Goal: Information Seeking & Learning: Learn about a topic

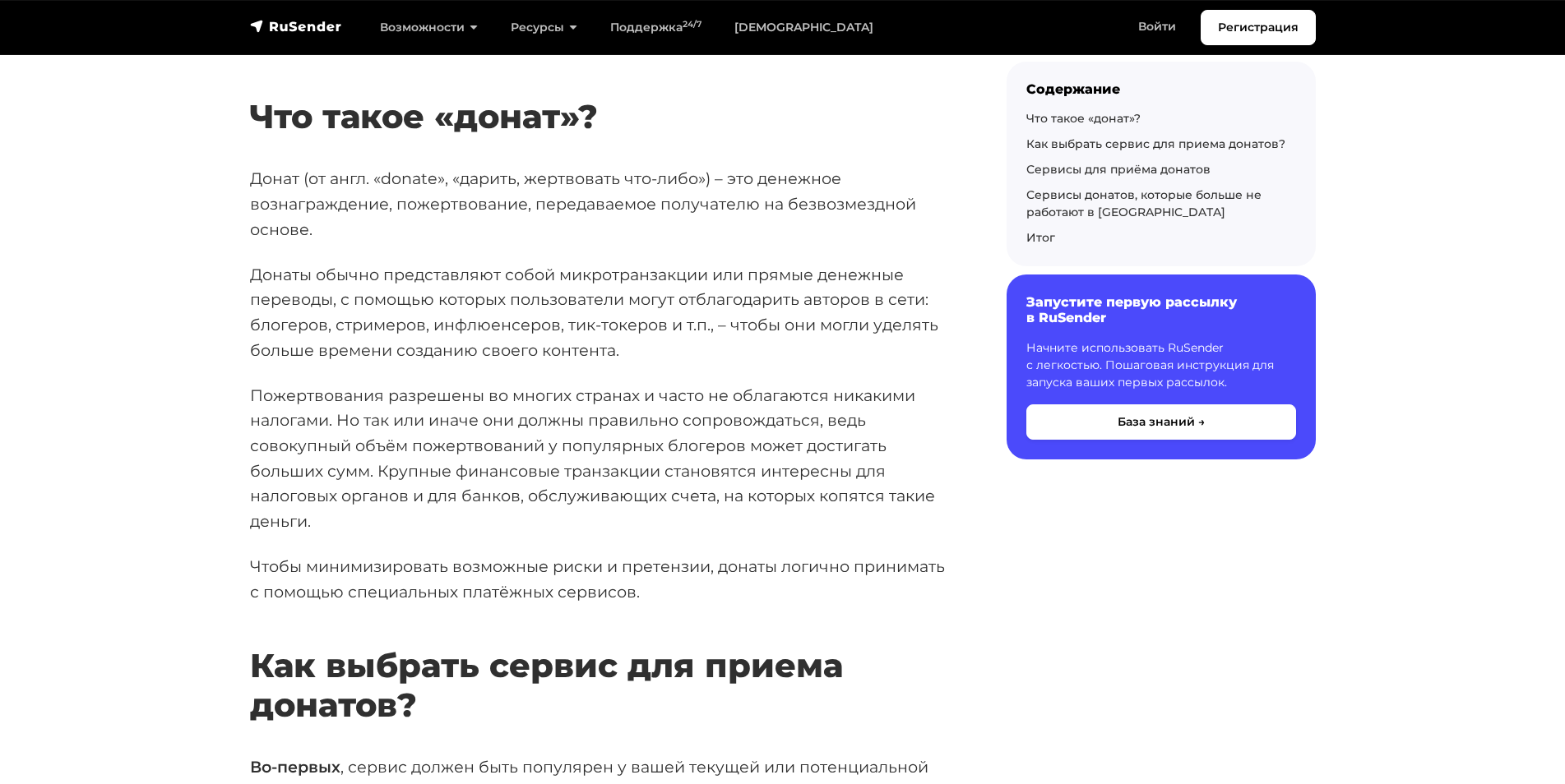
scroll to position [575, 0]
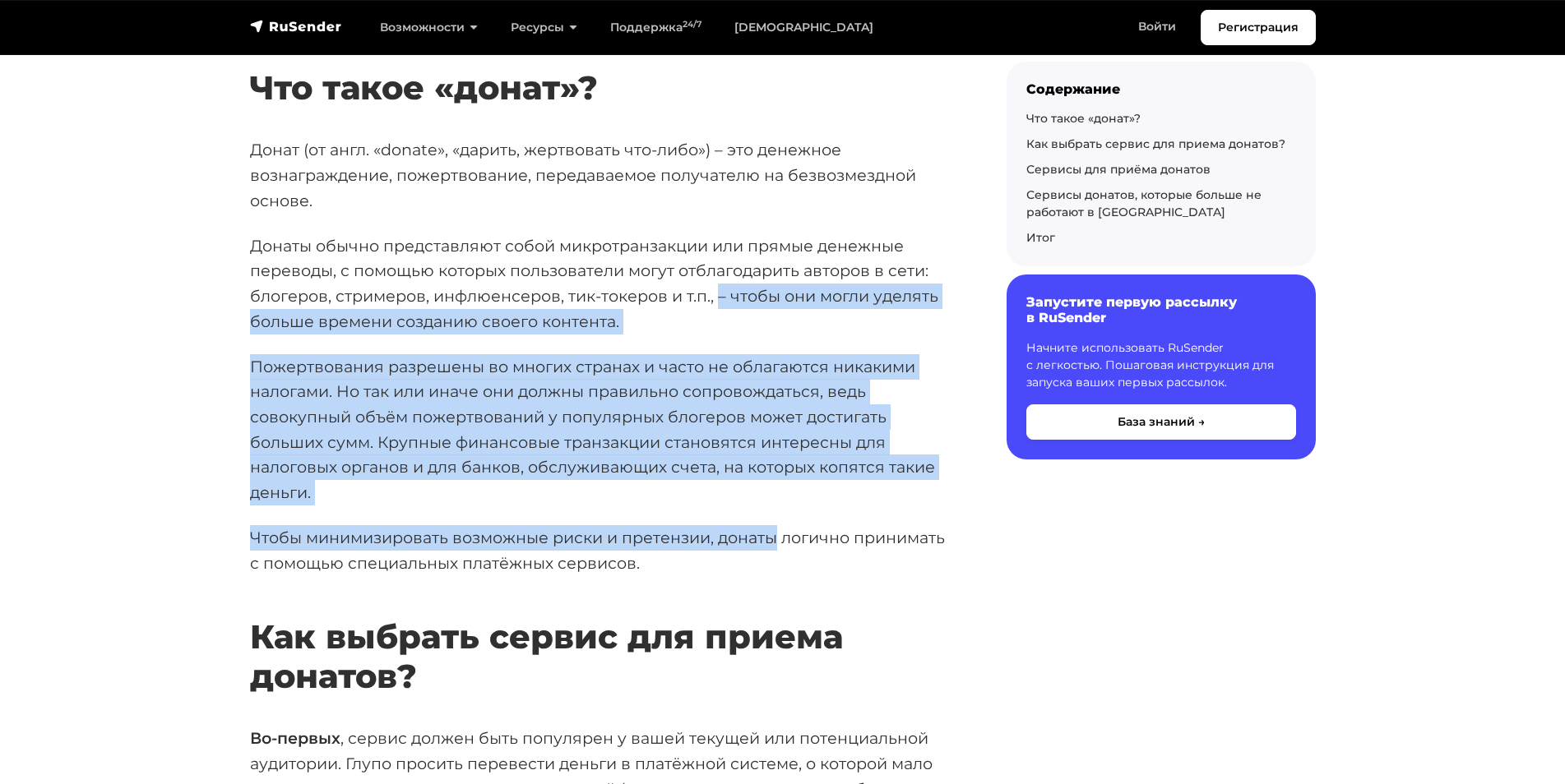
drag, startPoint x: 722, startPoint y: 293, endPoint x: 781, endPoint y: 512, distance: 226.8
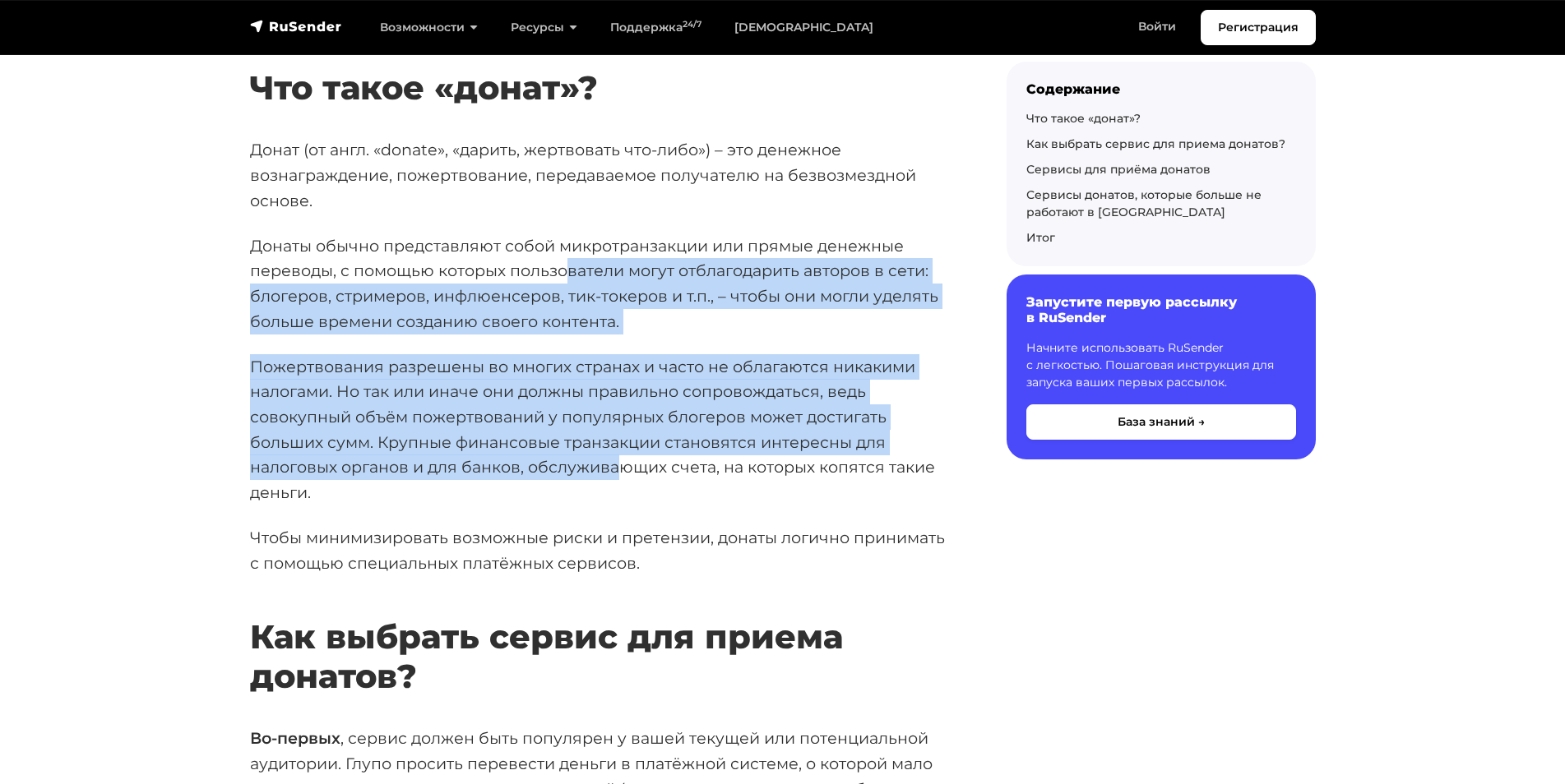
drag, startPoint x: 566, startPoint y: 259, endPoint x: 624, endPoint y: 462, distance: 211.1
click at [624, 462] on p "Пожертвования разрешены во многих странах и часто не облагаются никакими налога…" at bounding box center [602, 430] width 704 height 151
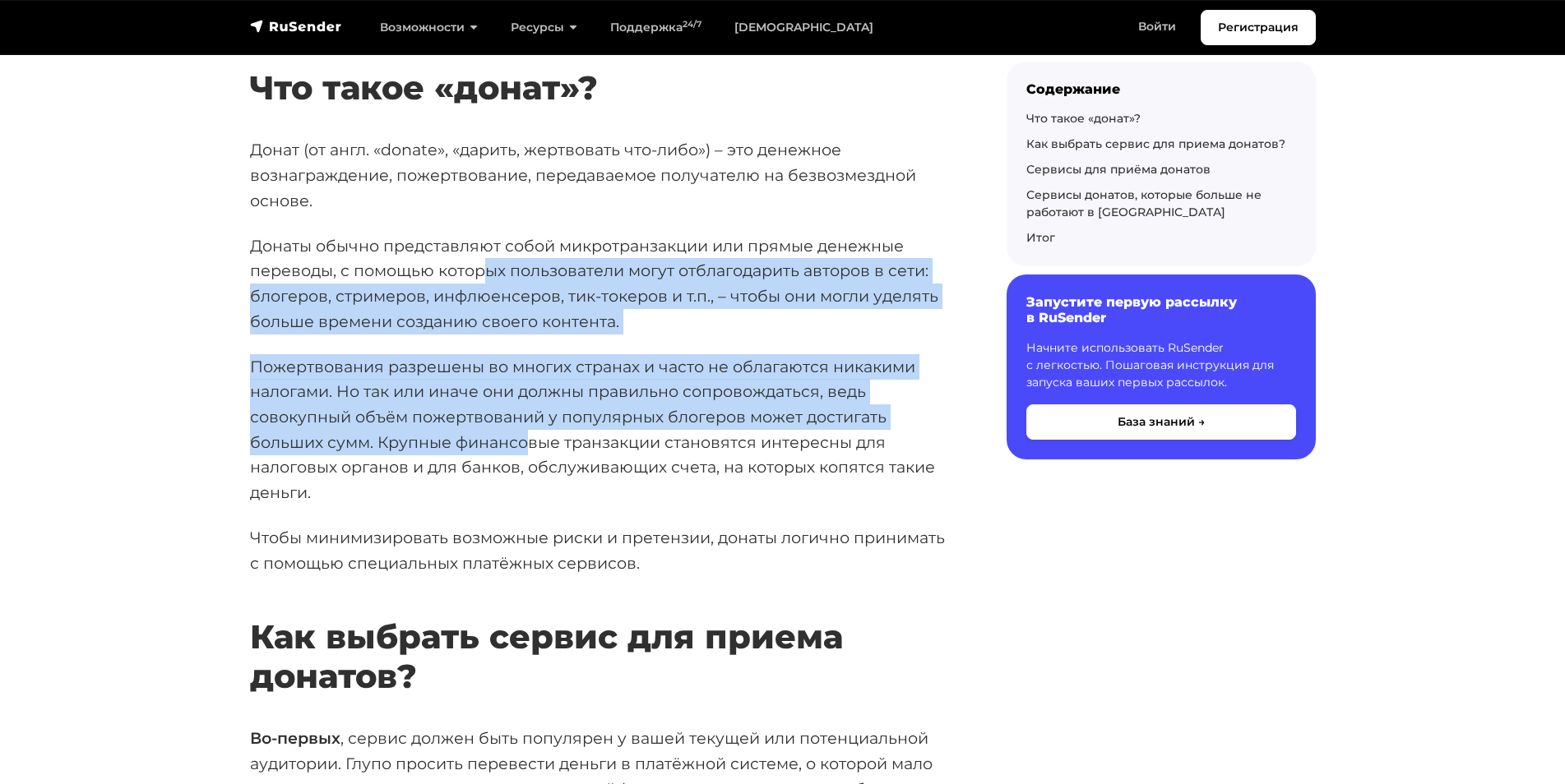
drag, startPoint x: 482, startPoint y: 273, endPoint x: 525, endPoint y: 444, distance: 176.3
click at [525, 444] on p "Пожертвования разрешены во многих странах и часто не облагаются никакими налога…" at bounding box center [602, 430] width 704 height 151
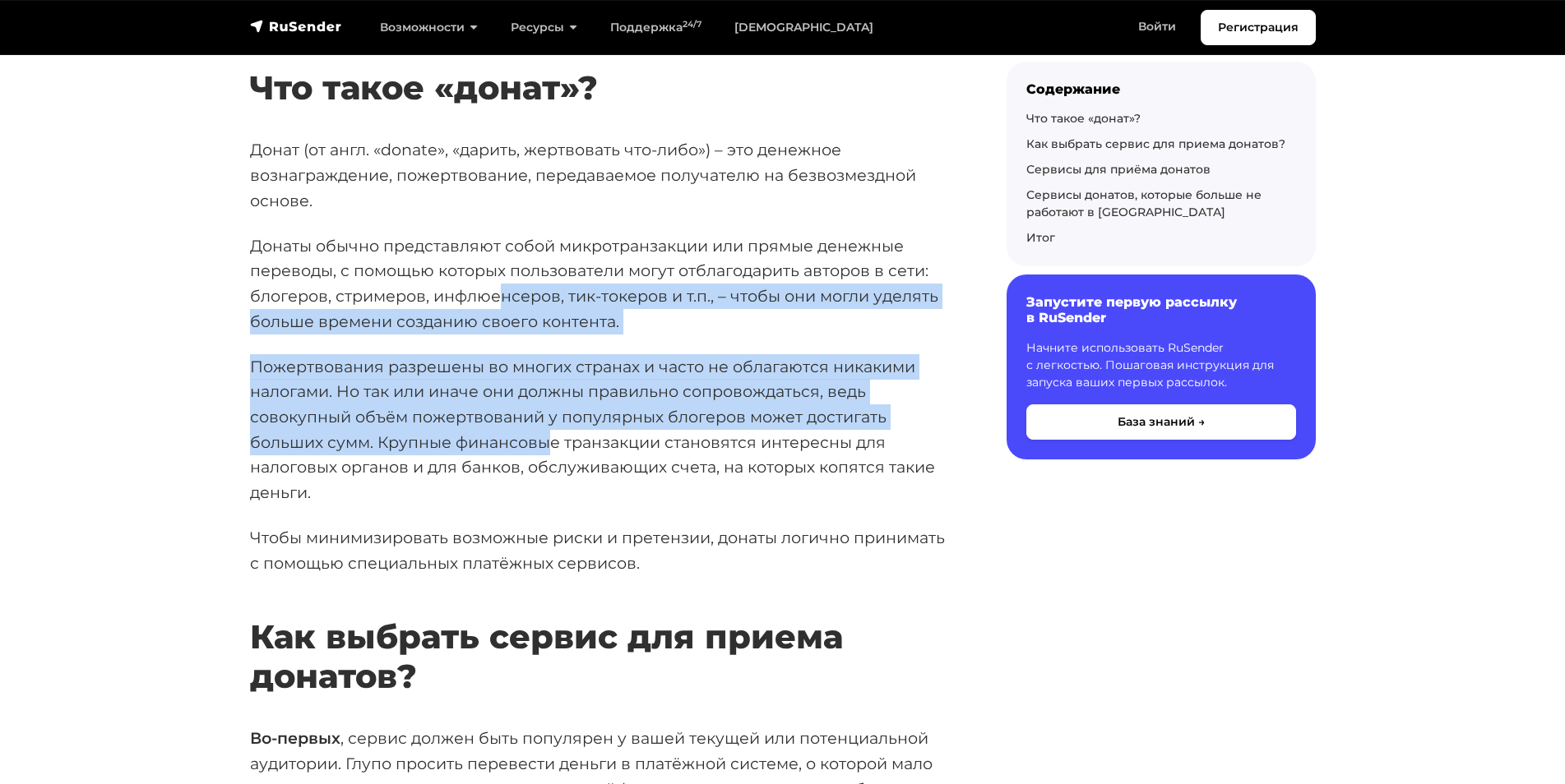
drag, startPoint x: 500, startPoint y: 306, endPoint x: 543, endPoint y: 450, distance: 150.3
click at [543, 450] on p "Пожертвования разрешены во многих странах и часто не облагаются никакими налога…" at bounding box center [602, 430] width 704 height 151
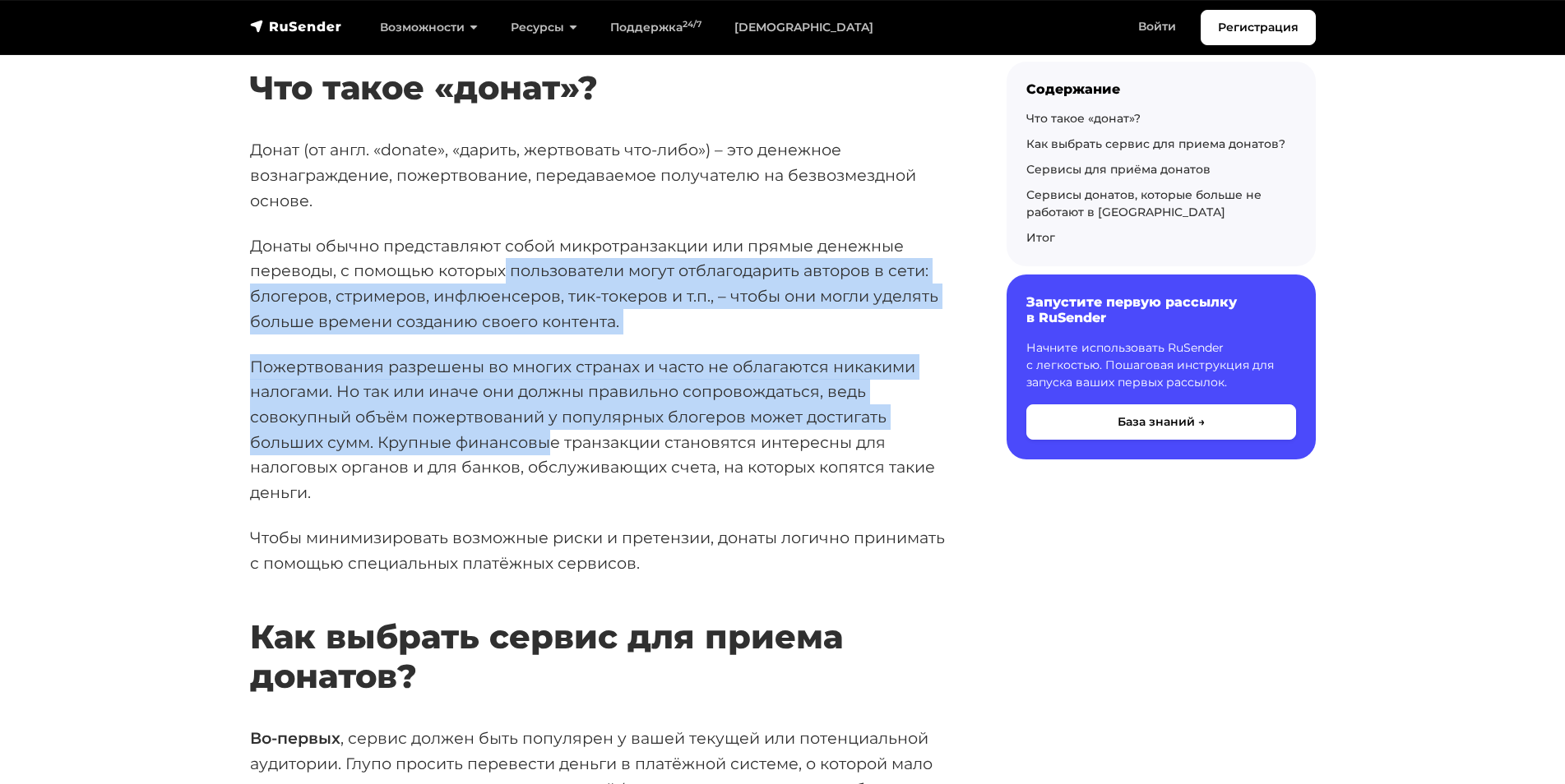
drag, startPoint x: 506, startPoint y: 267, endPoint x: 551, endPoint y: 445, distance: 183.6
click at [551, 445] on p "Пожертвования разрешены во многих странах и часто не облагаются никакими налога…" at bounding box center [602, 430] width 704 height 151
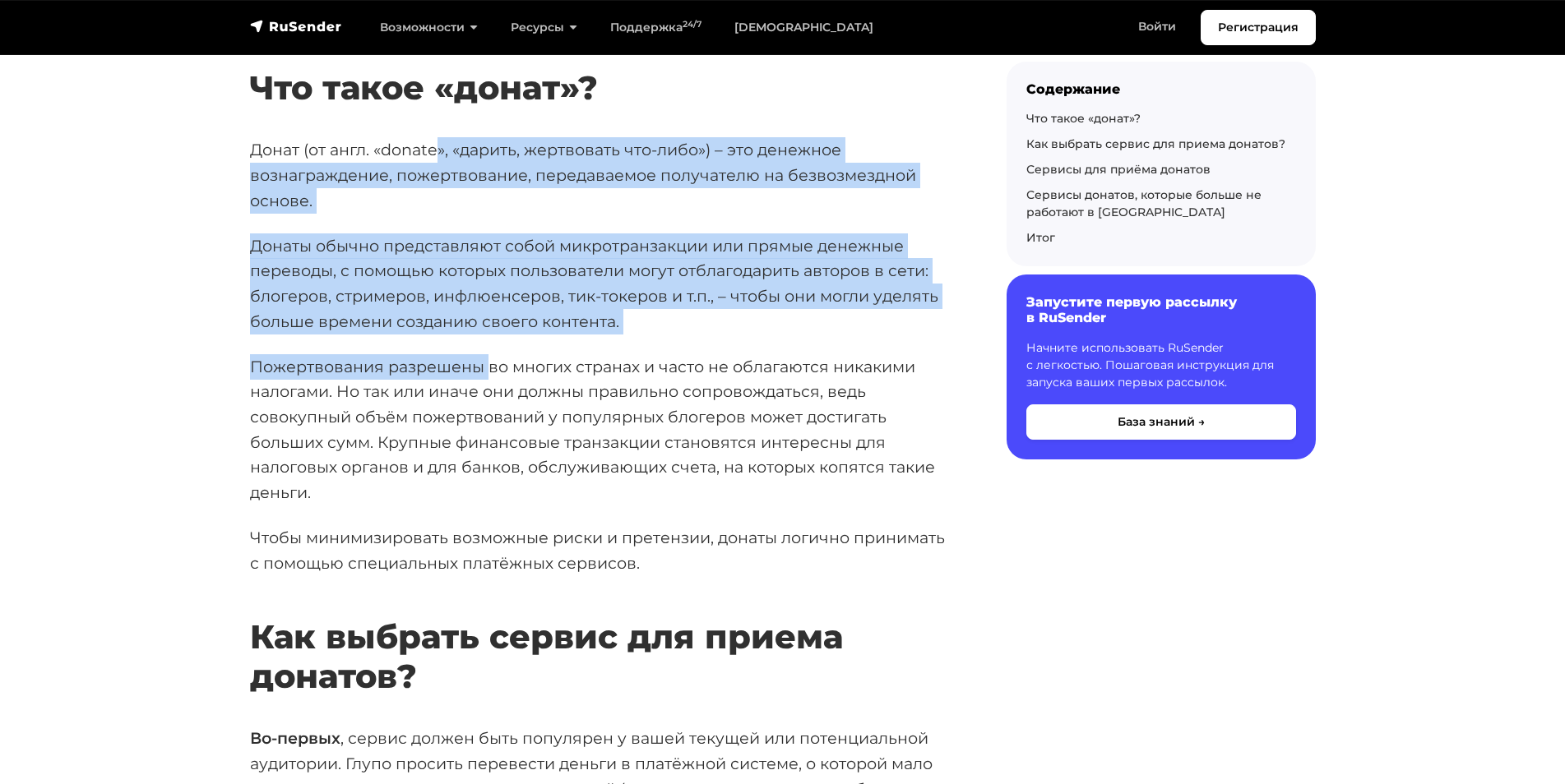
drag, startPoint x: 439, startPoint y: 161, endPoint x: 488, endPoint y: 359, distance: 204.0
click at [488, 359] on p "Пожертвования разрешены во многих странах и часто не облагаются никакими налога…" at bounding box center [602, 430] width 704 height 151
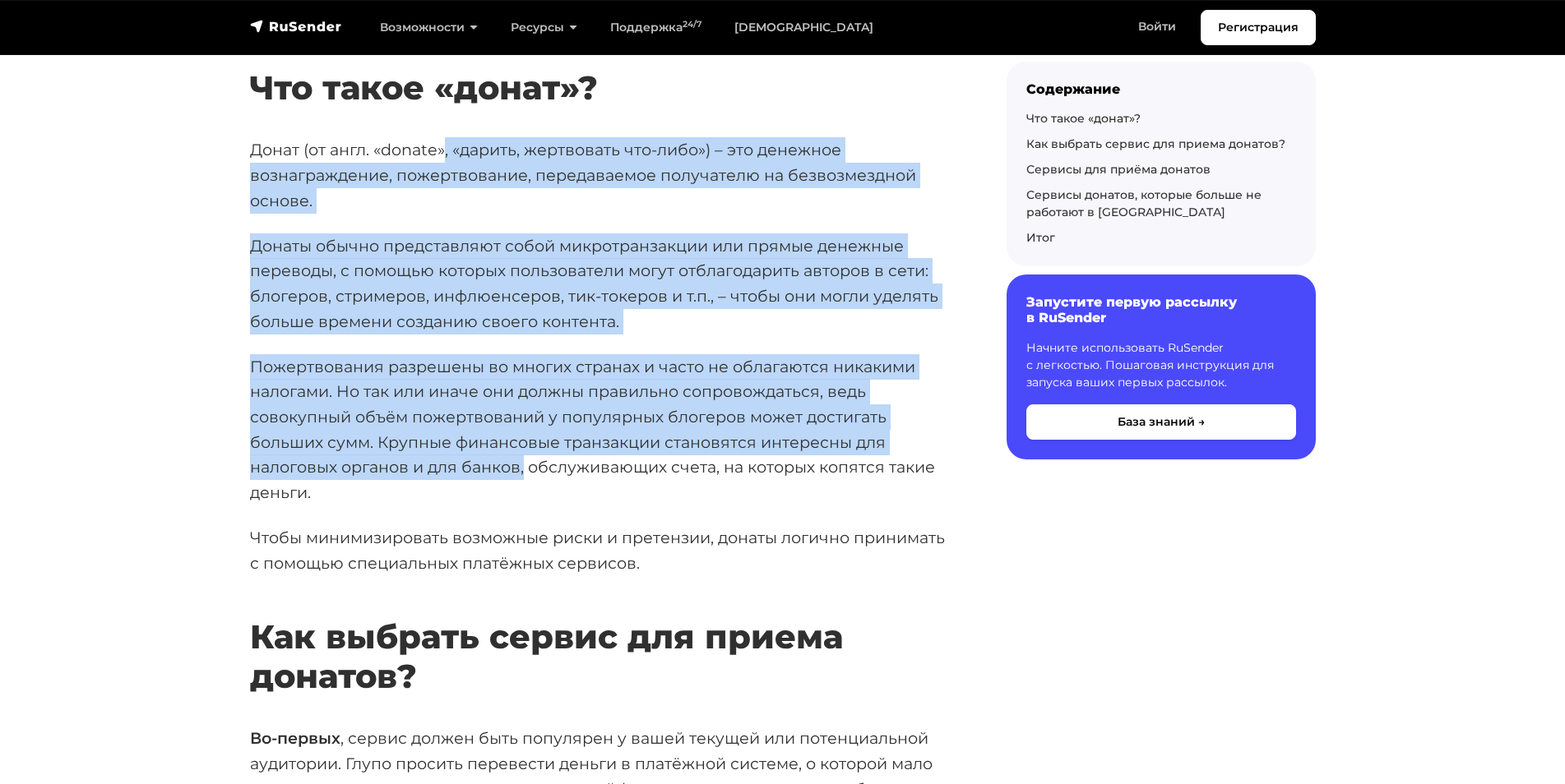
drag, startPoint x: 446, startPoint y: 163, endPoint x: 523, endPoint y: 456, distance: 302.9
click at [523, 456] on p "Пожертвования разрешены во многих странах и часто не облагаются никакими налога…" at bounding box center [602, 430] width 704 height 151
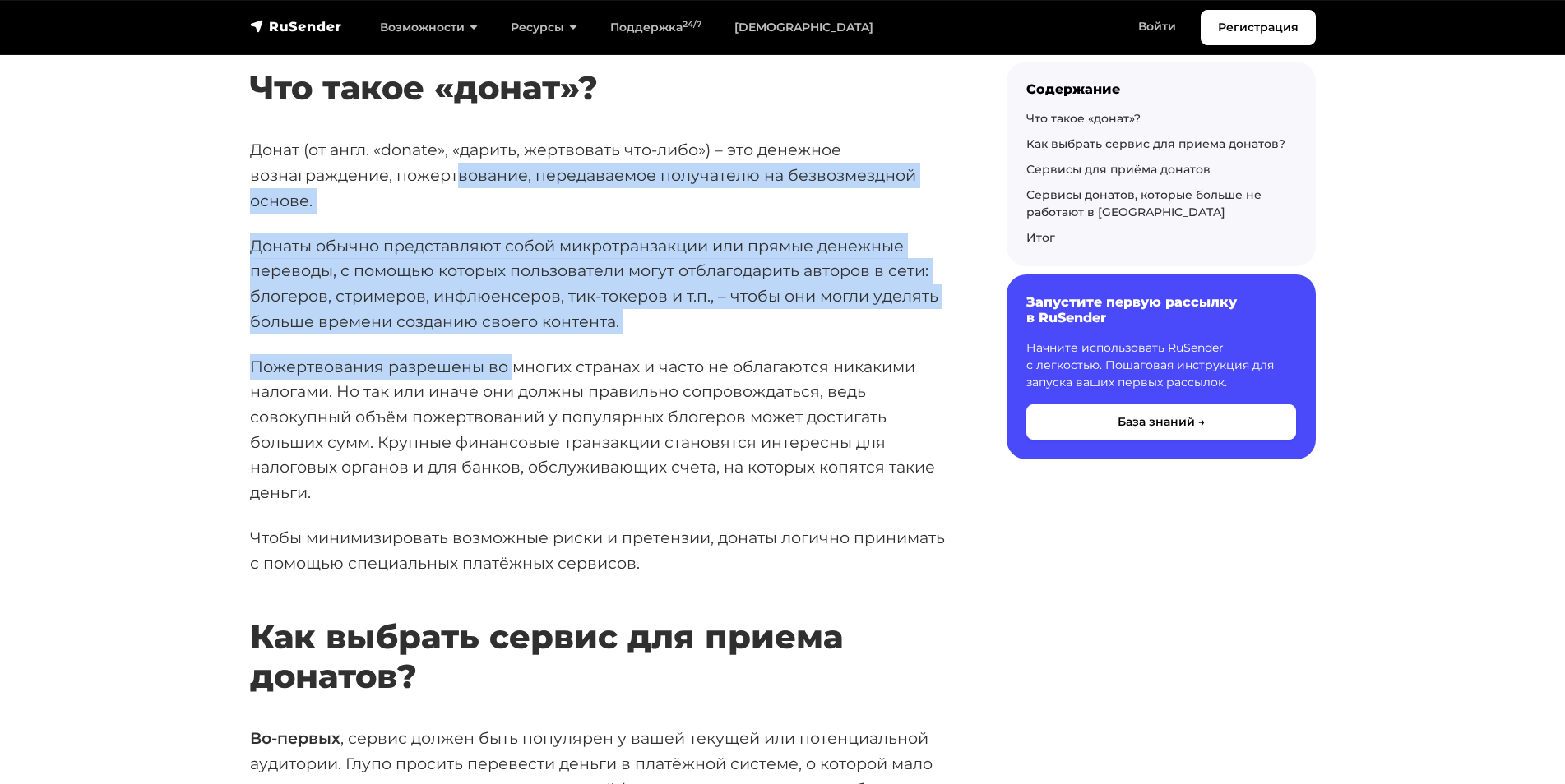
drag, startPoint x: 458, startPoint y: 166, endPoint x: 513, endPoint y: 374, distance: 215.1
click at [513, 374] on p "Пожертвования разрешены во многих странах и часто не облагаются никакими налога…" at bounding box center [602, 430] width 704 height 151
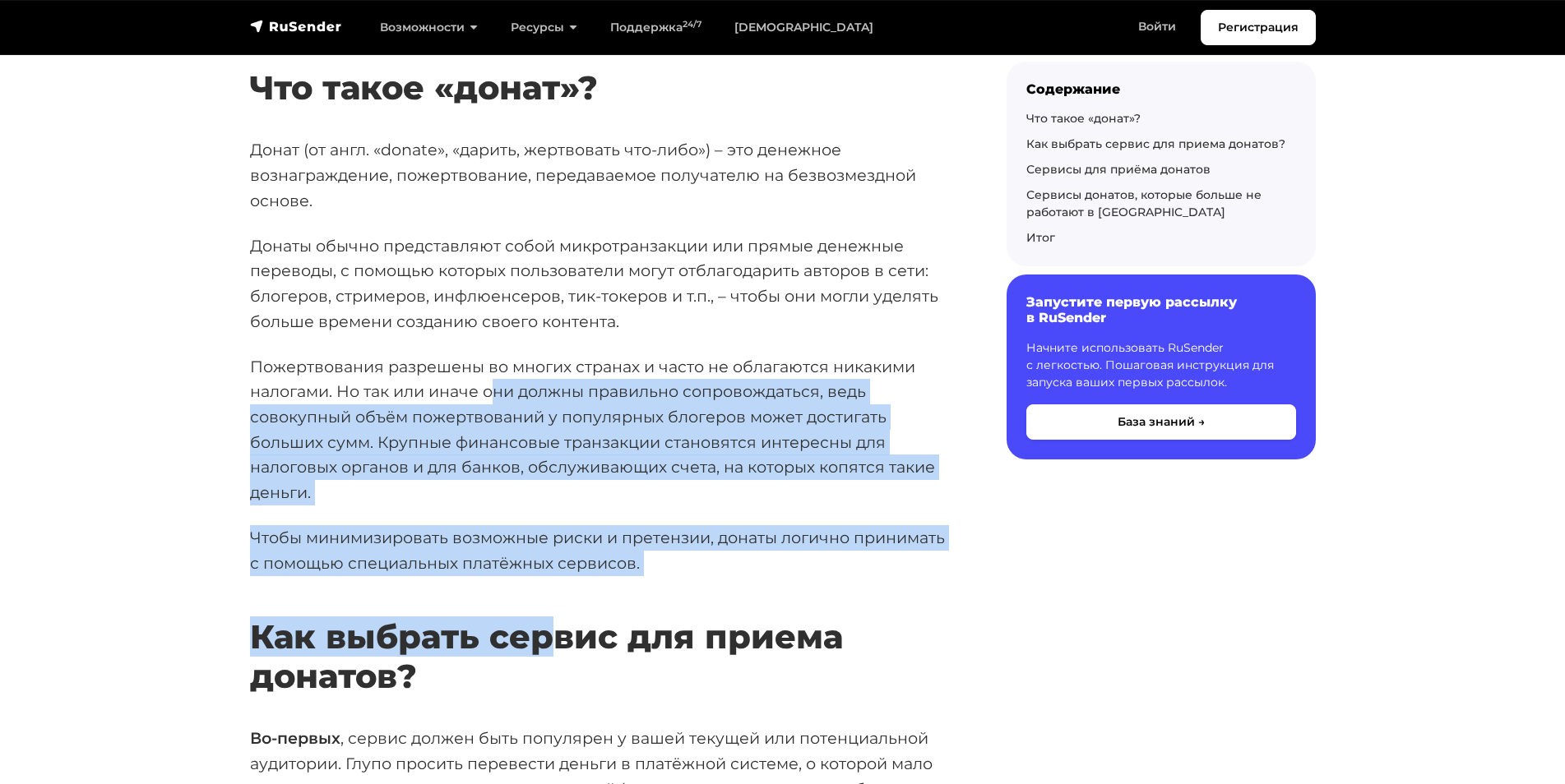
drag, startPoint x: 490, startPoint y: 389, endPoint x: 558, endPoint y: 643, distance: 262.9
click at [558, 643] on h2 "Как выбрать сервис для приема донатов?" at bounding box center [602, 632] width 704 height 128
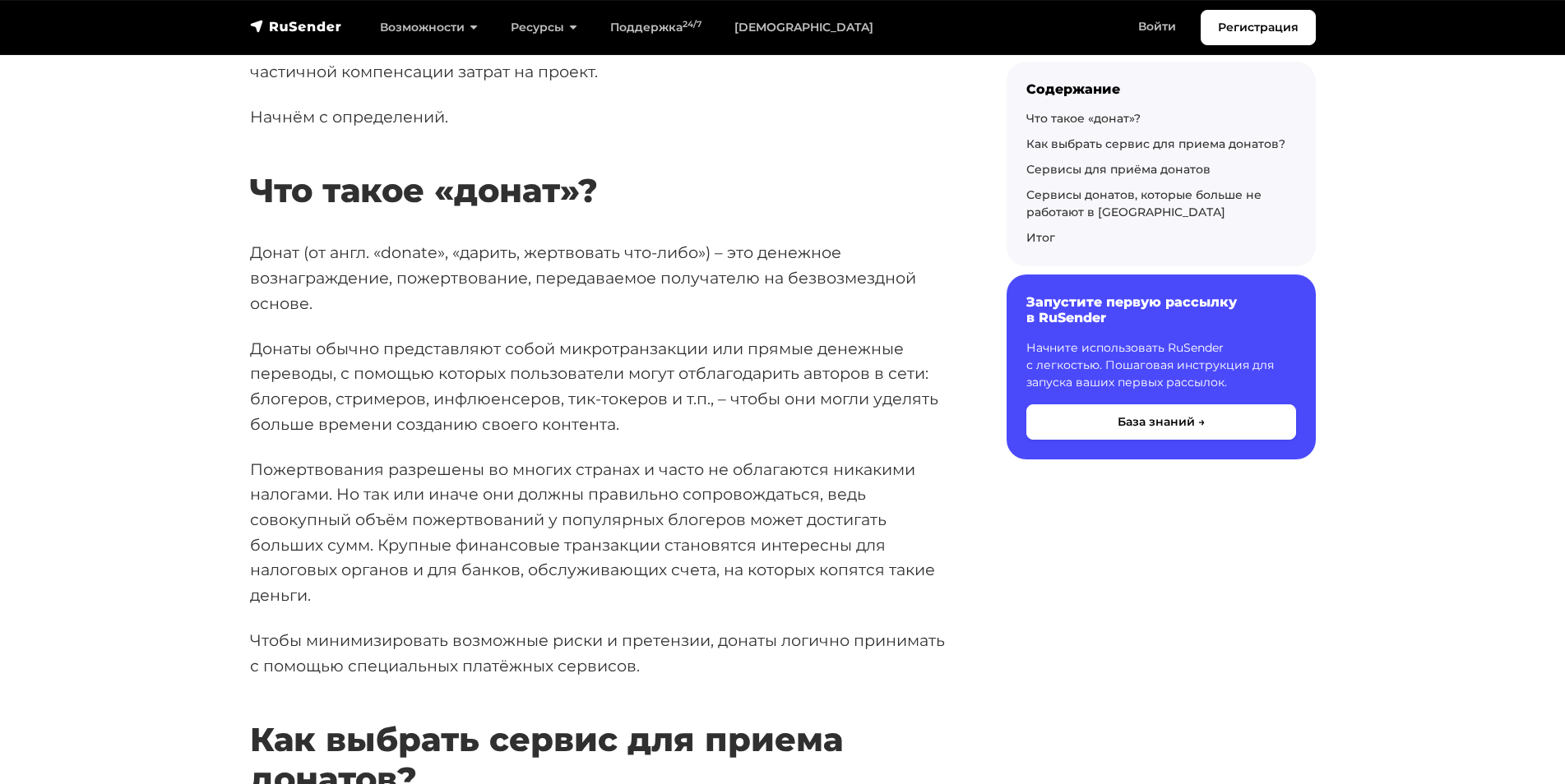
scroll to position [493, 0]
